Goal: Information Seeking & Learning: Check status

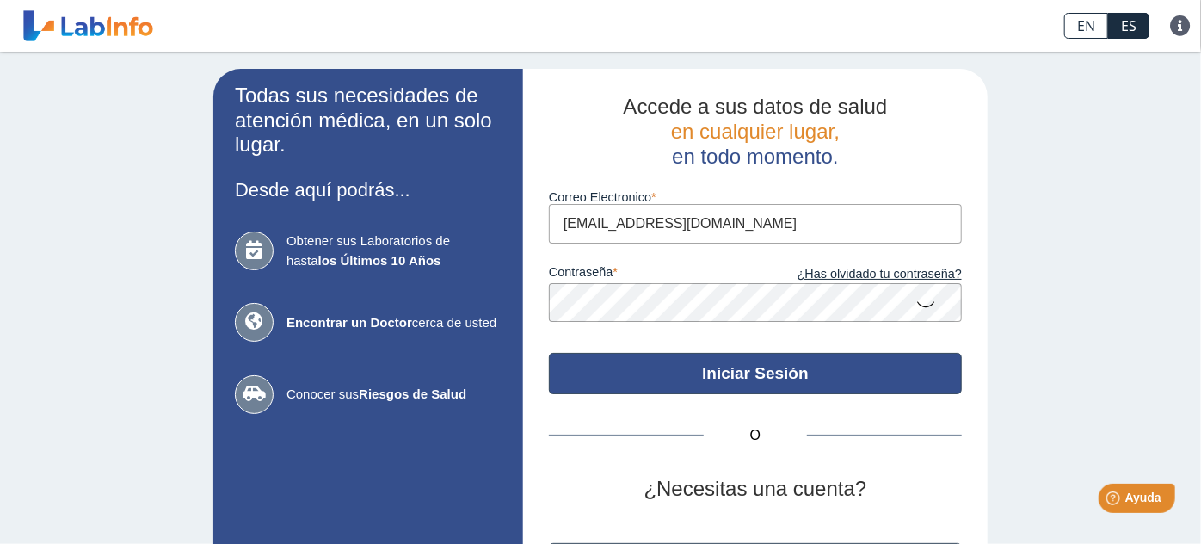
type input "[EMAIL_ADDRESS][DOMAIN_NAME]"
click at [770, 373] on button "Iniciar Sesión" at bounding box center [755, 373] width 413 height 41
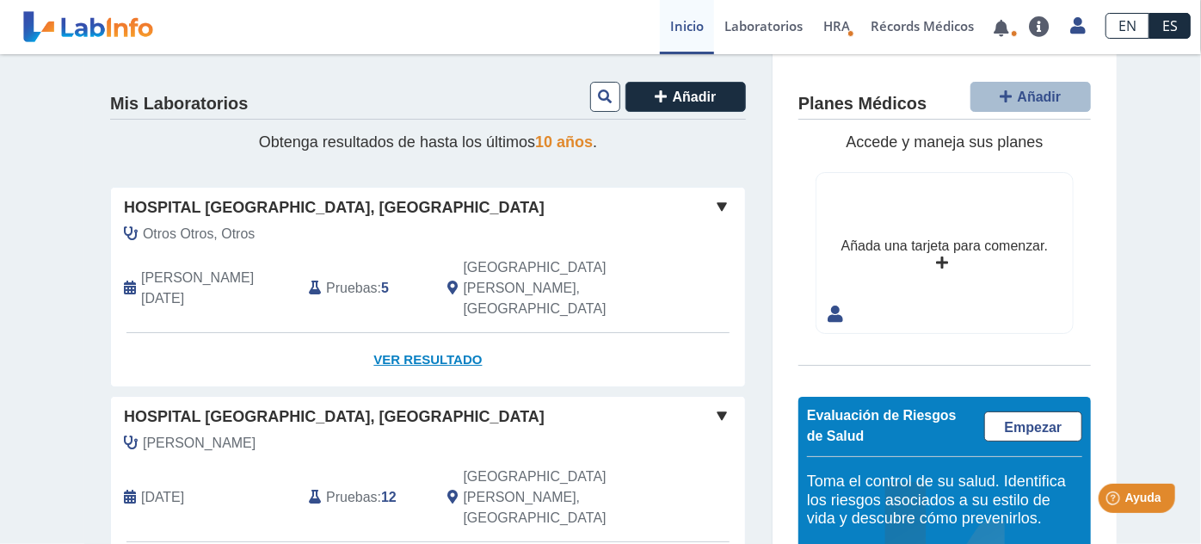
click at [401, 333] on link "Ver Resultado" at bounding box center [428, 360] width 634 height 54
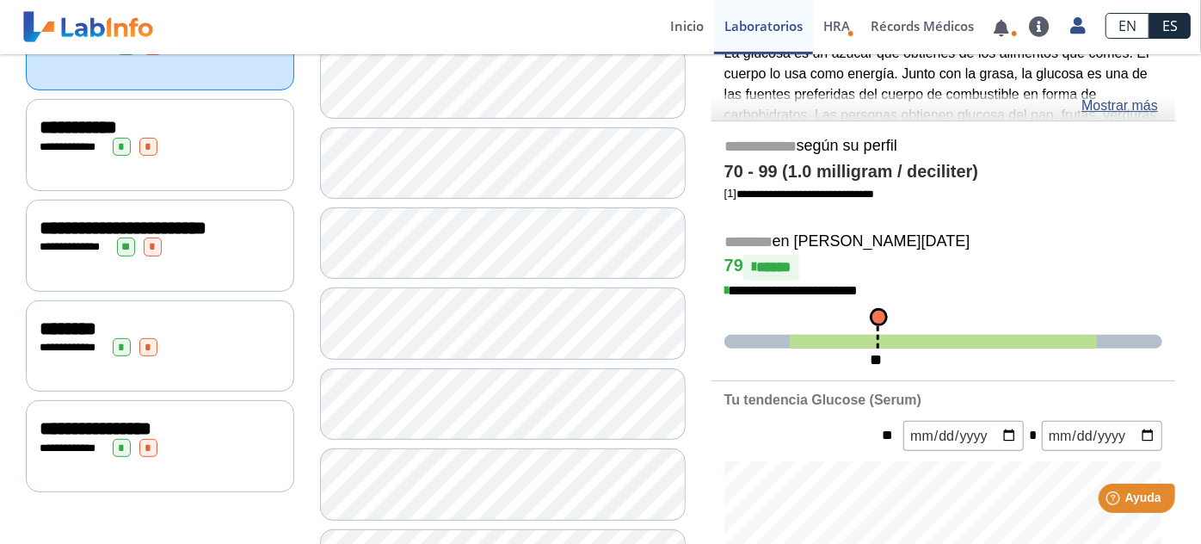
scroll to position [279, 0]
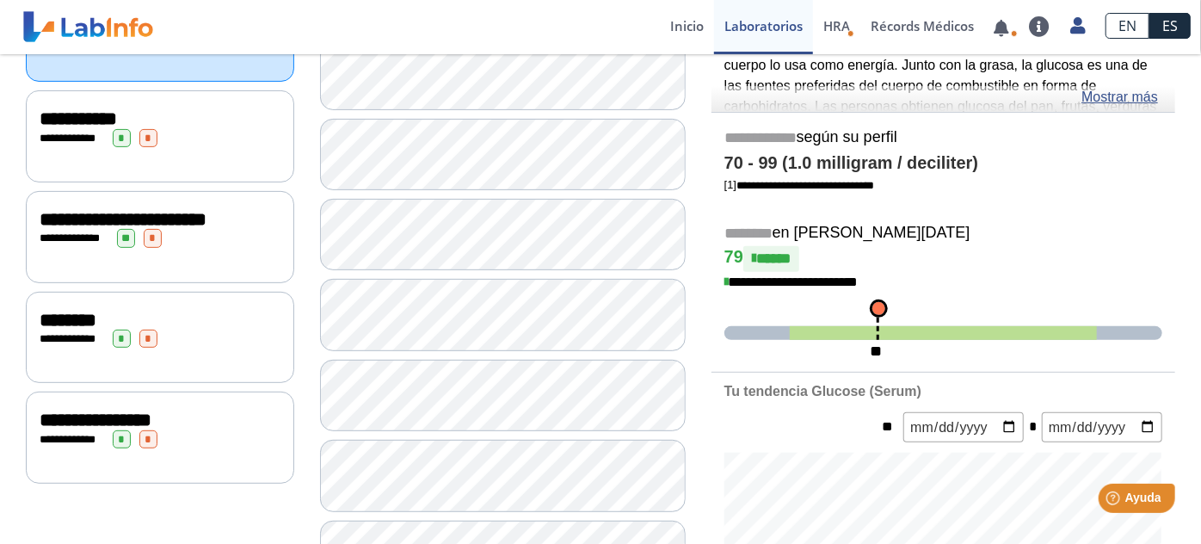
click at [170, 221] on span "**********" at bounding box center [123, 219] width 167 height 19
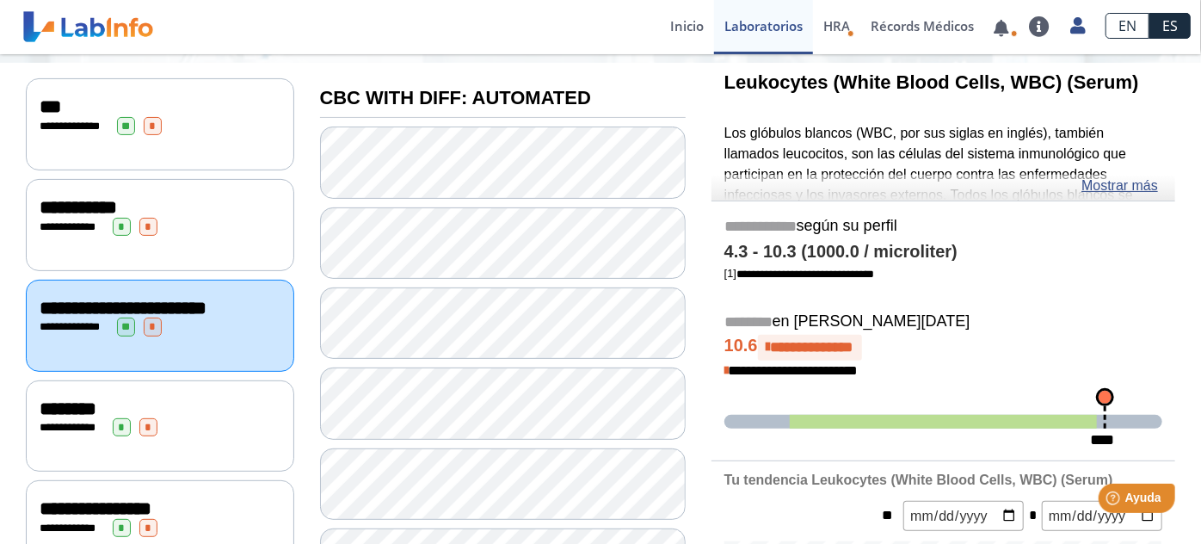
scroll to position [188, 0]
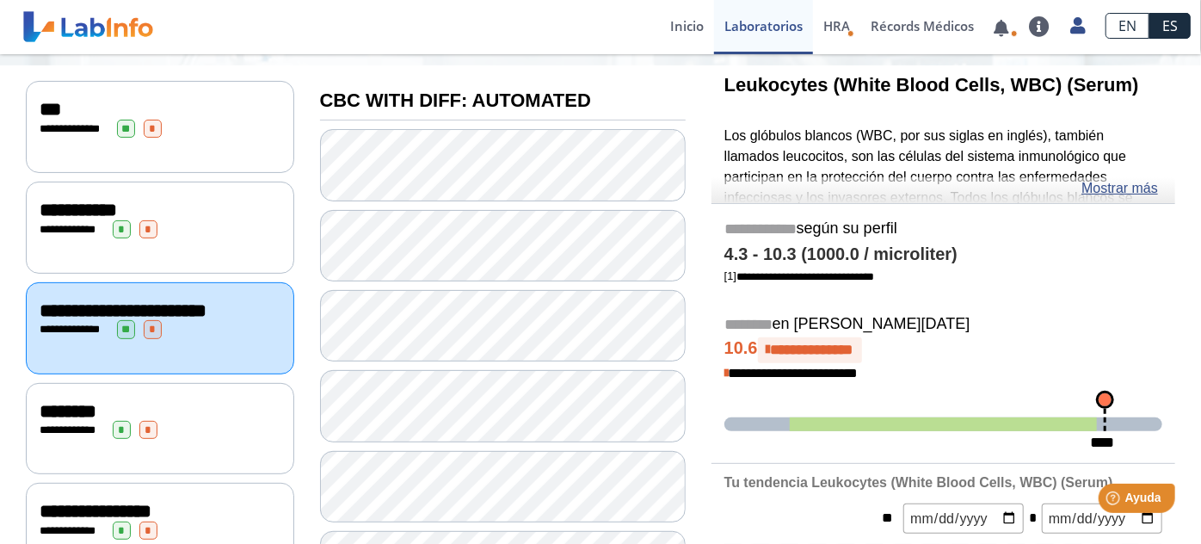
click at [186, 242] on div "**********" at bounding box center [160, 228] width 268 height 92
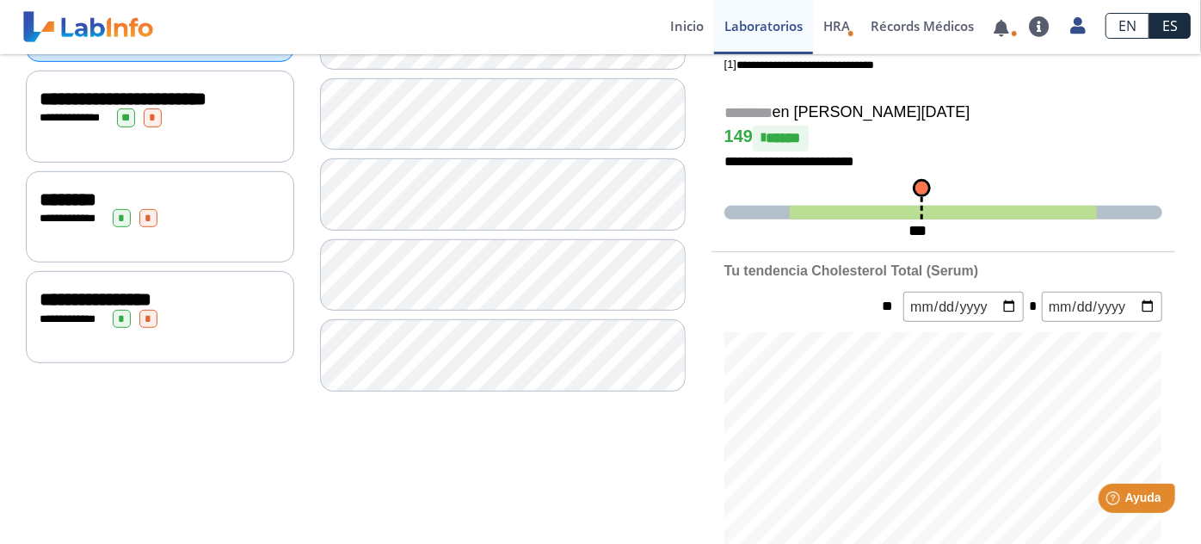
scroll to position [427, 0]
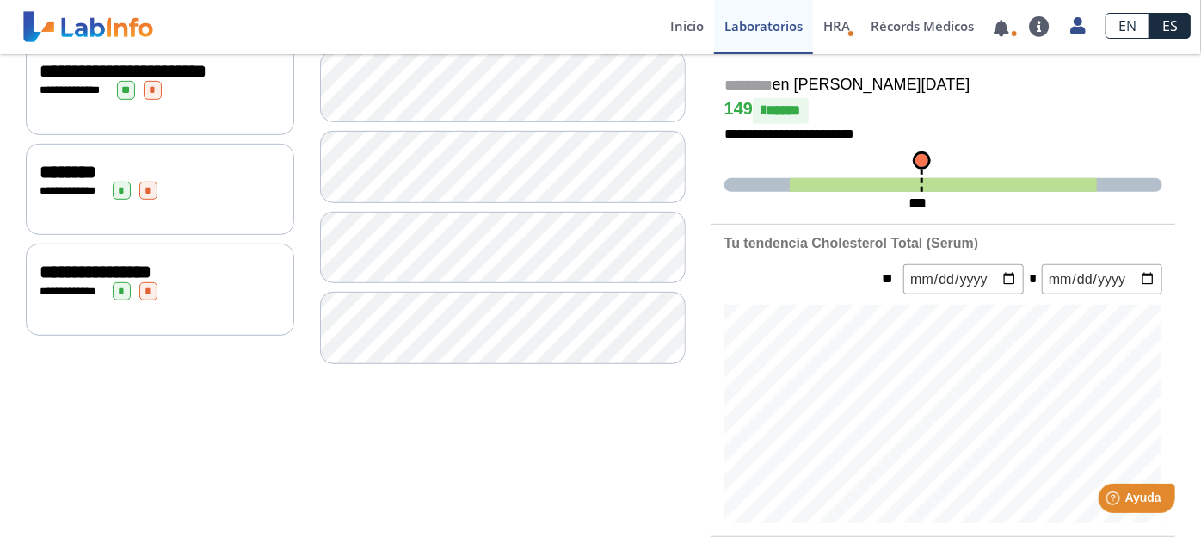
click at [151, 269] on span "**********" at bounding box center [96, 271] width 112 height 19
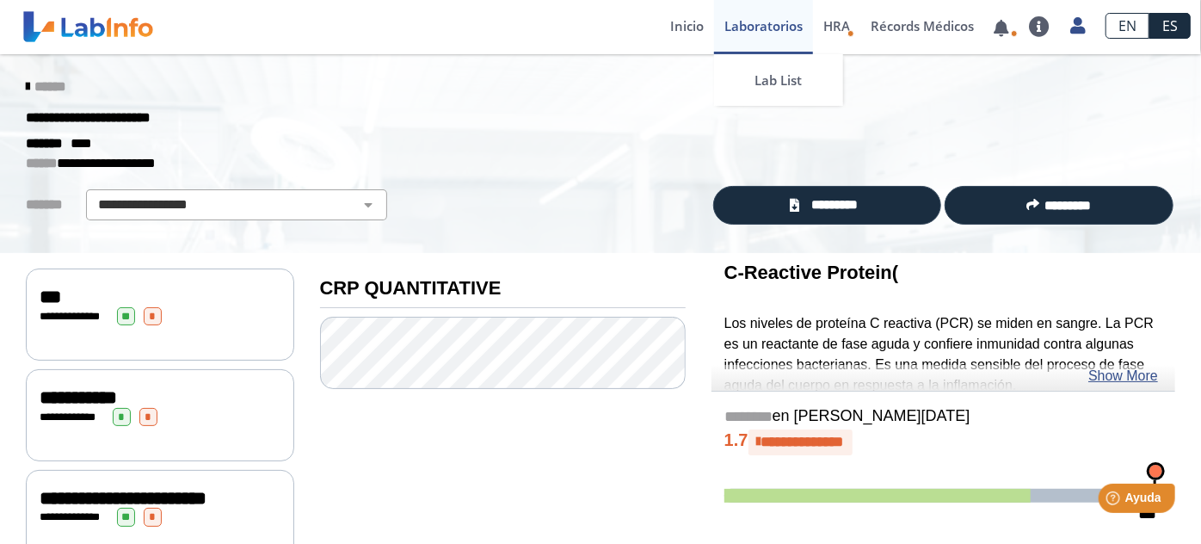
click at [774, 33] on link "Laboratorios" at bounding box center [763, 27] width 99 height 54
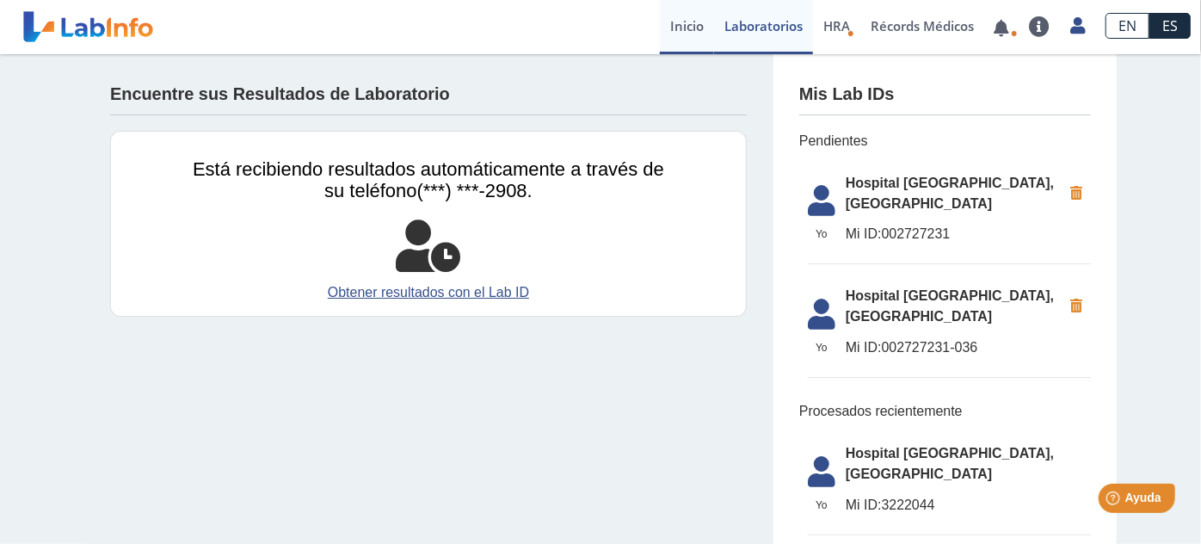
click at [665, 33] on link "Inicio" at bounding box center [687, 27] width 54 height 54
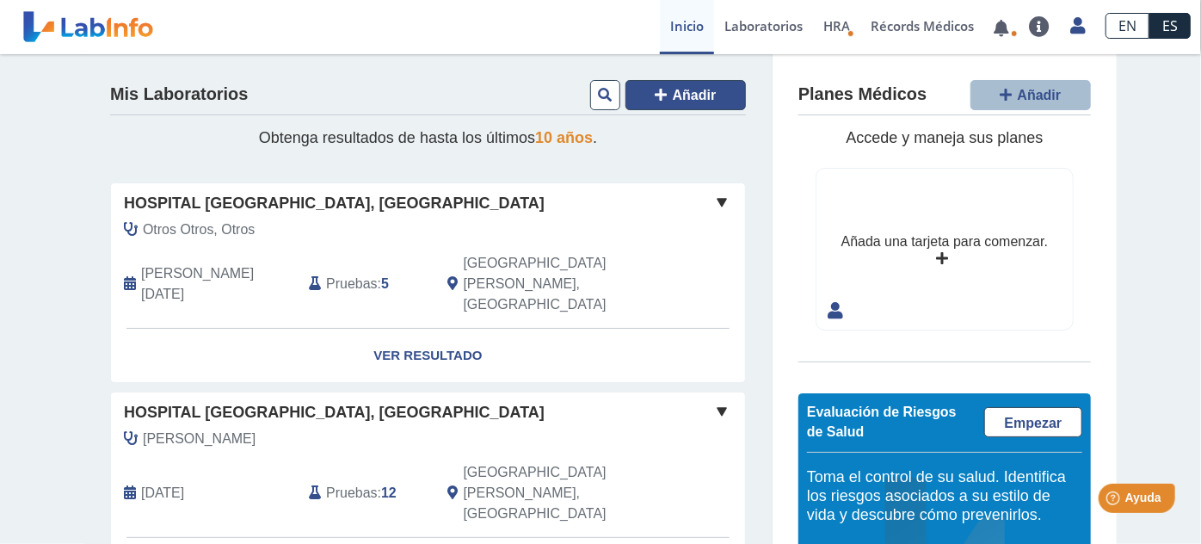
click at [713, 88] on span "Añadir" at bounding box center [695, 95] width 44 height 15
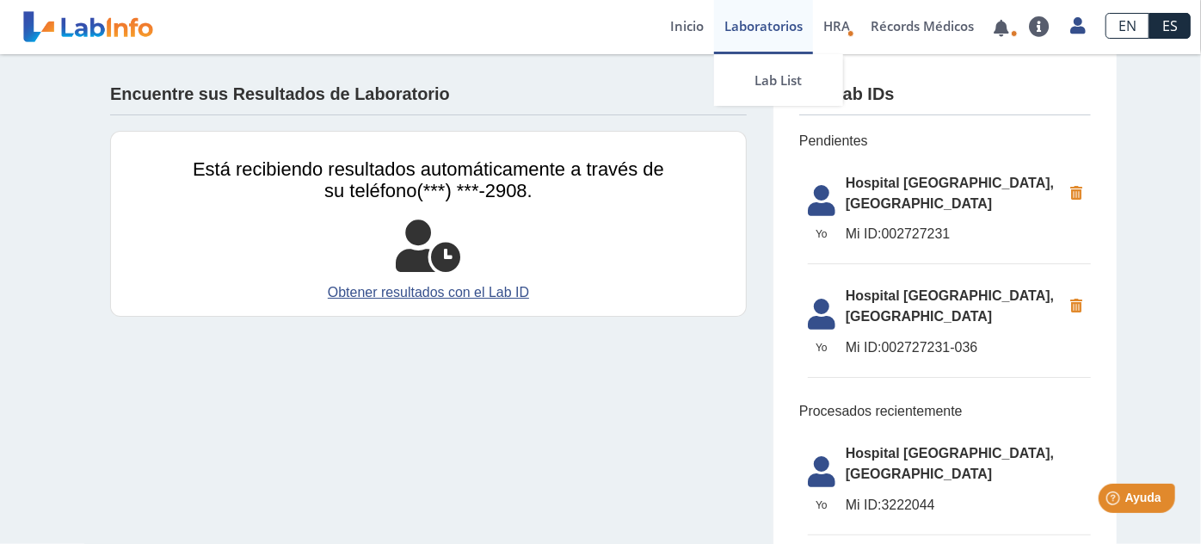
click at [766, 33] on link "Laboratorios" at bounding box center [763, 27] width 99 height 54
click at [770, 71] on link "Lab List" at bounding box center [778, 80] width 129 height 52
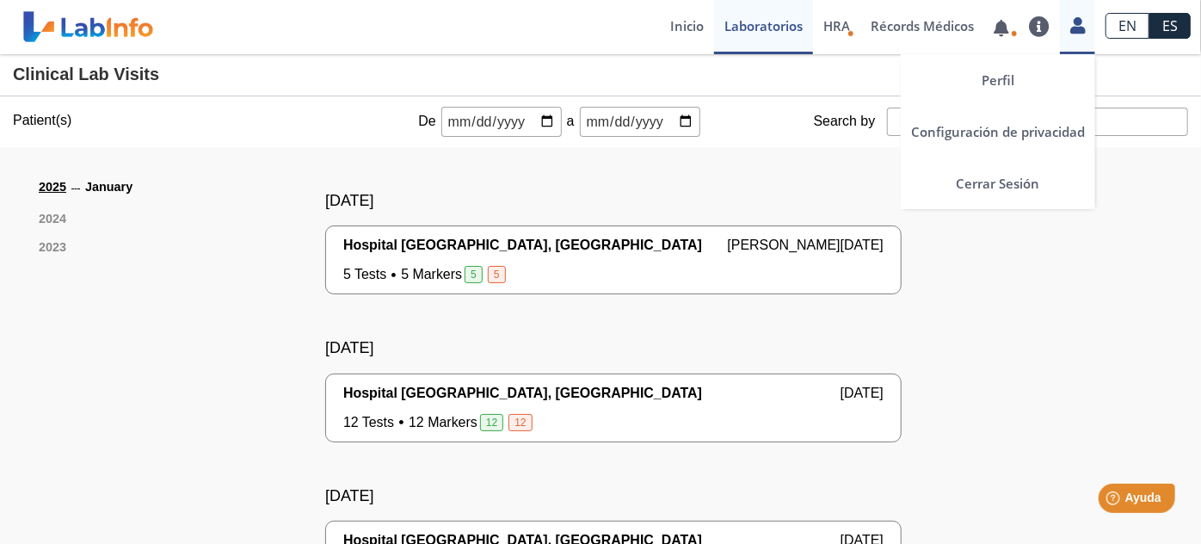
click at [1077, 31] on icon at bounding box center [1078, 25] width 15 height 13
click at [1038, 181] on link "Cerrar Sesión" at bounding box center [998, 183] width 194 height 52
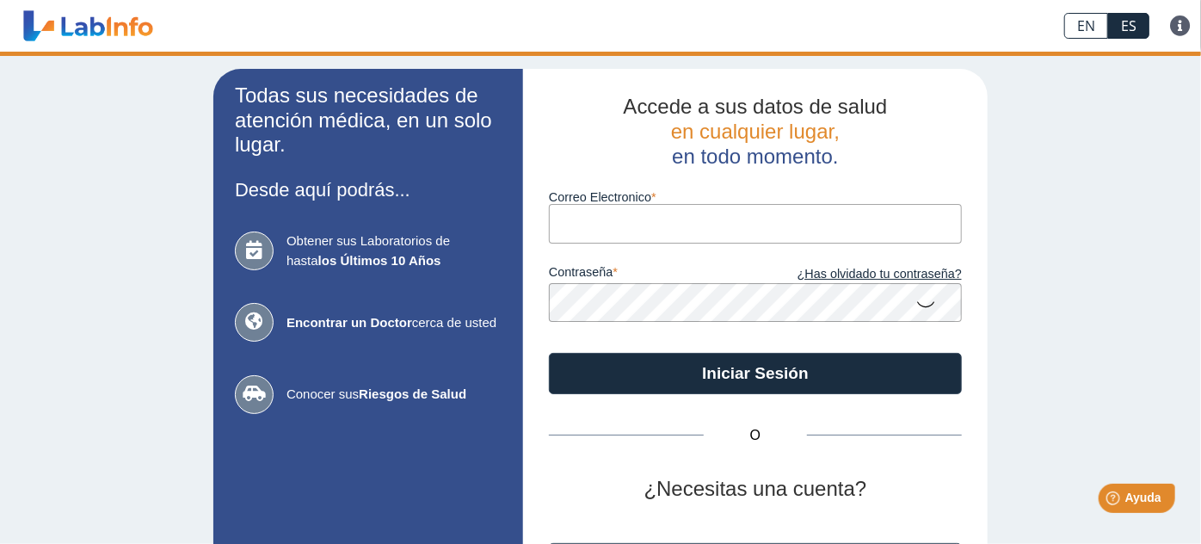
type input "[EMAIL_ADDRESS][DOMAIN_NAME]"
